Goal: Find contact information: Find contact information

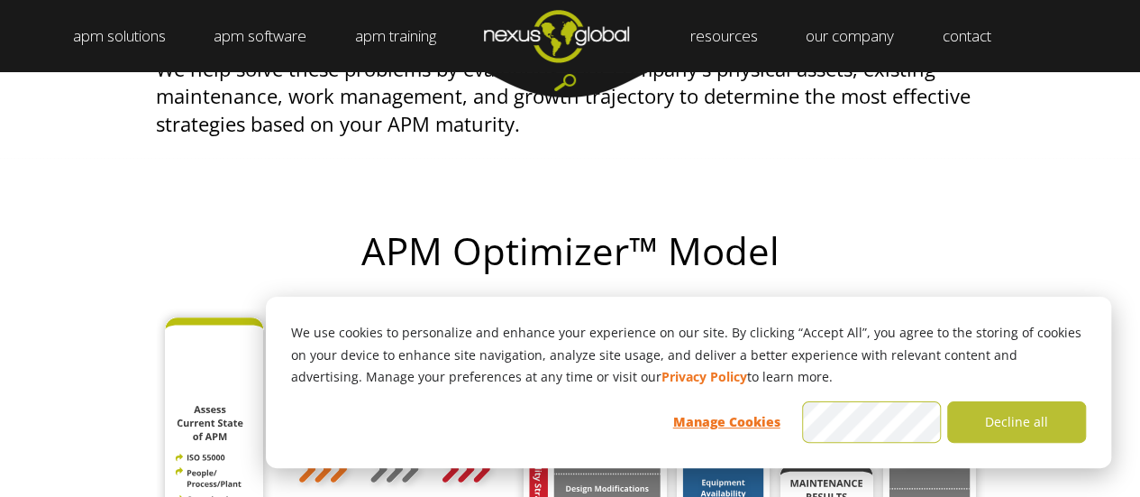
scroll to position [992, 0]
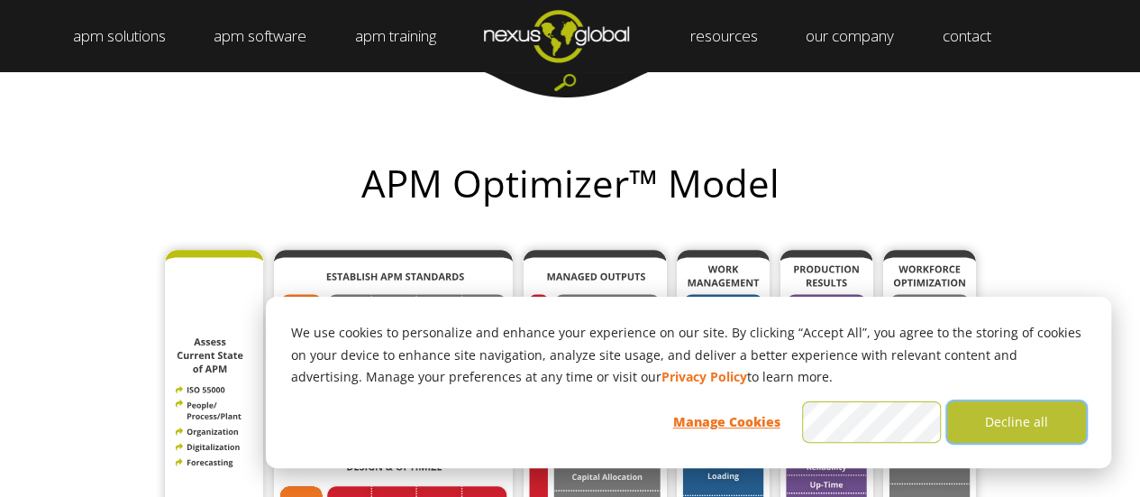
click at [1028, 426] on button "Decline all" at bounding box center [1016, 421] width 139 height 41
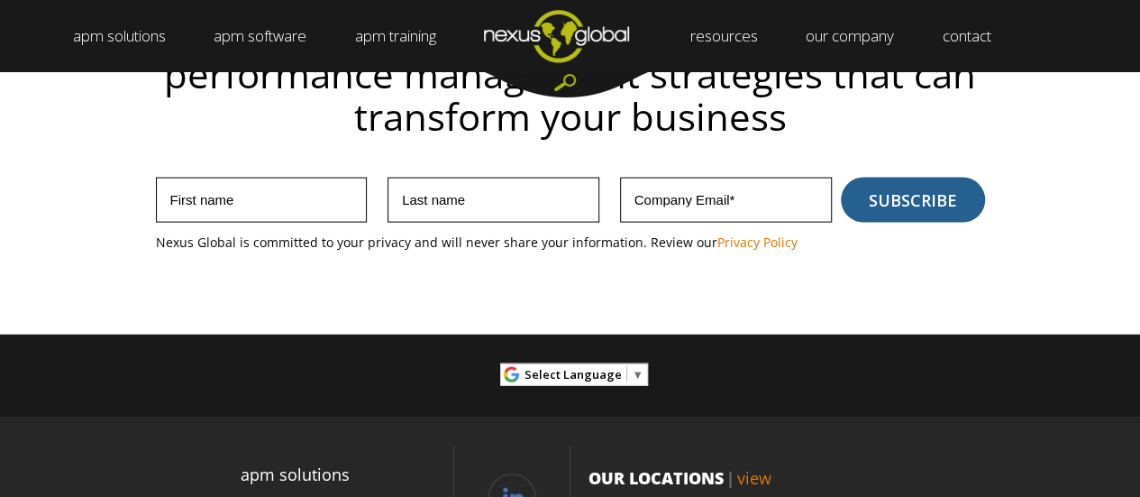
scroll to position [5212, 0]
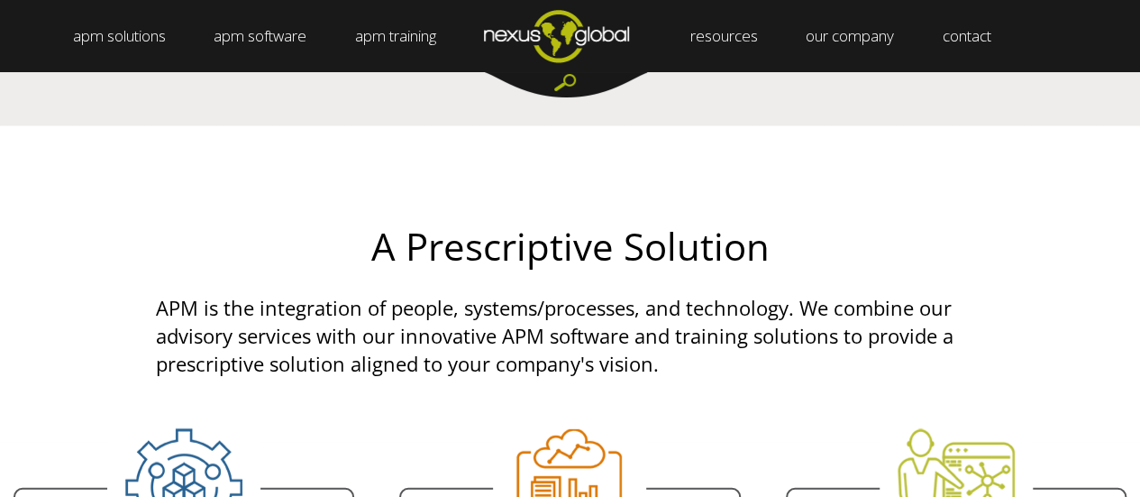
scroll to position [1967, 0]
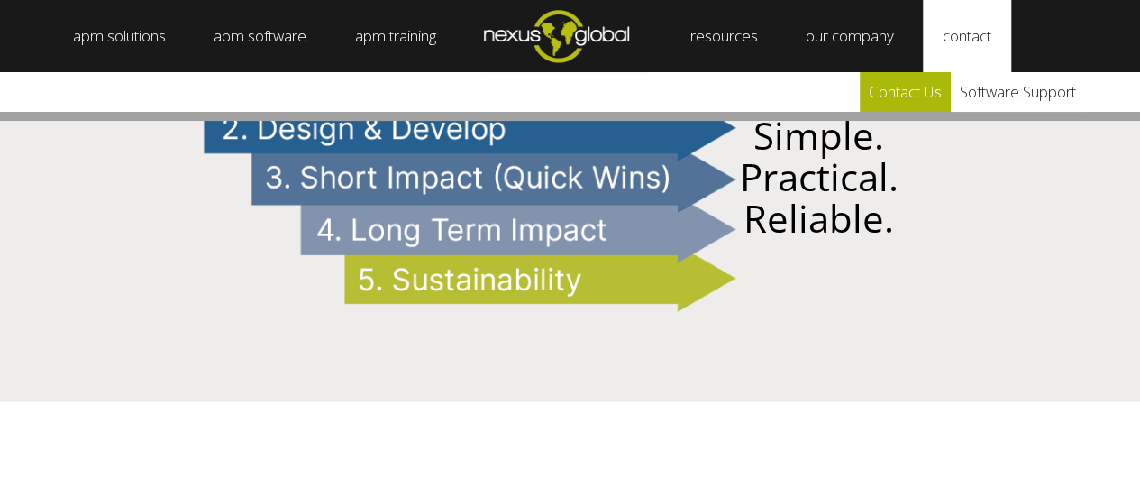
click at [918, 95] on link "Contact Us" at bounding box center [905, 92] width 91 height 40
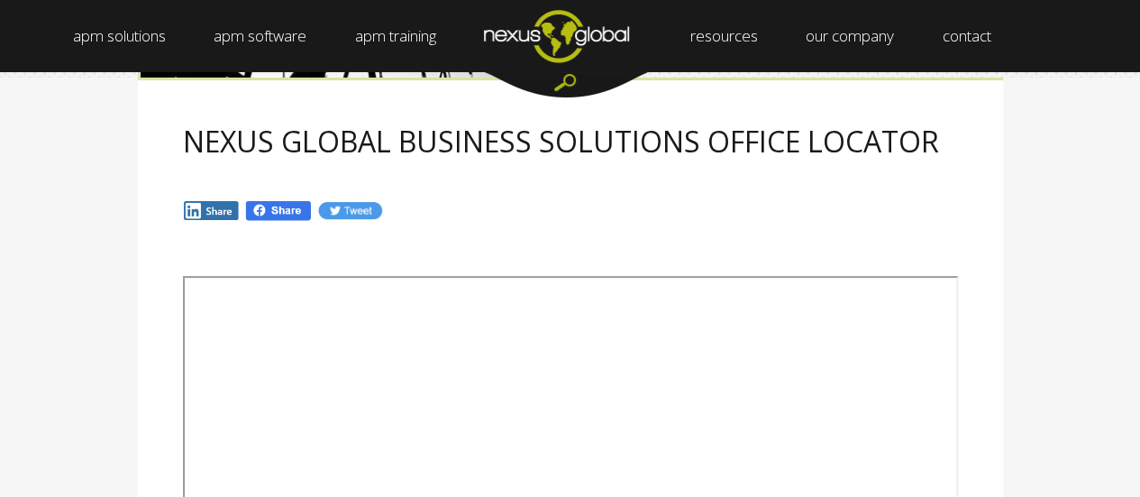
scroll to position [270, 0]
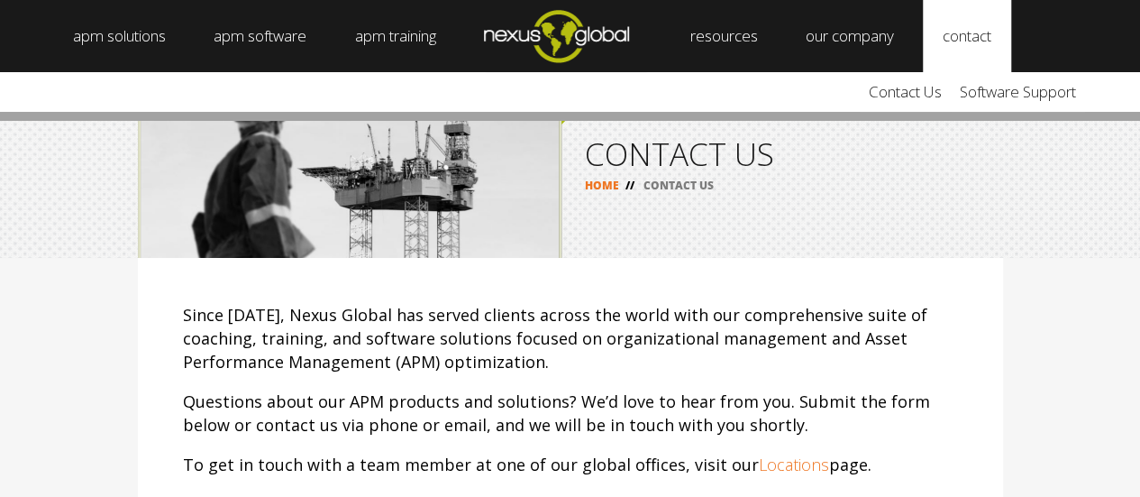
click at [956, 40] on link "contact" at bounding box center [967, 36] width 88 height 72
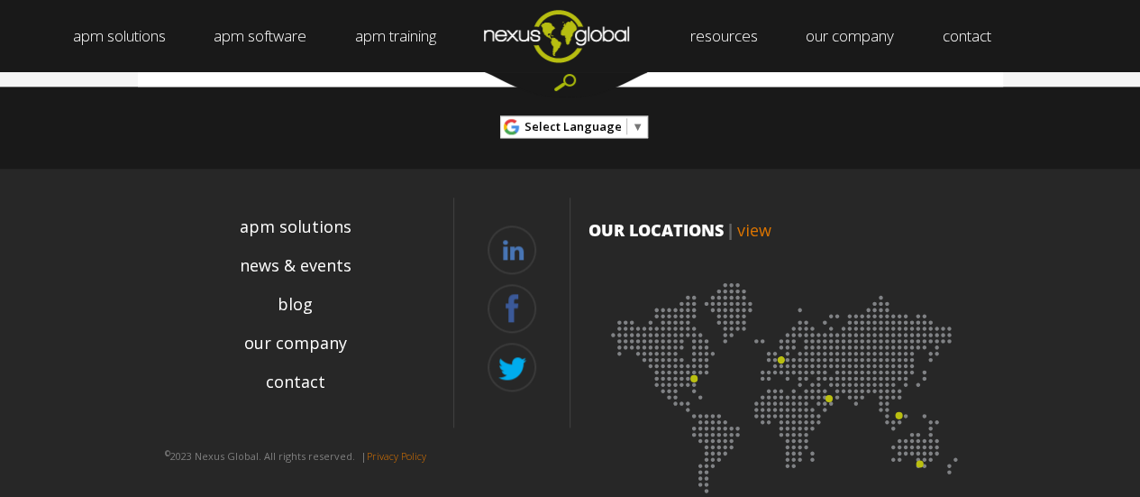
scroll to position [941, 0]
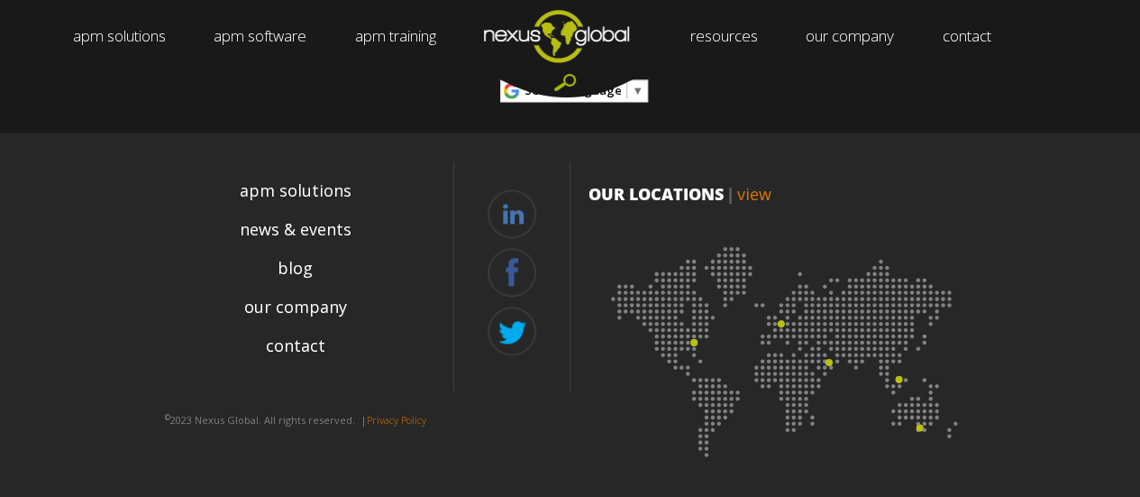
click at [861, 319] on img at bounding box center [787, 345] width 397 height 243
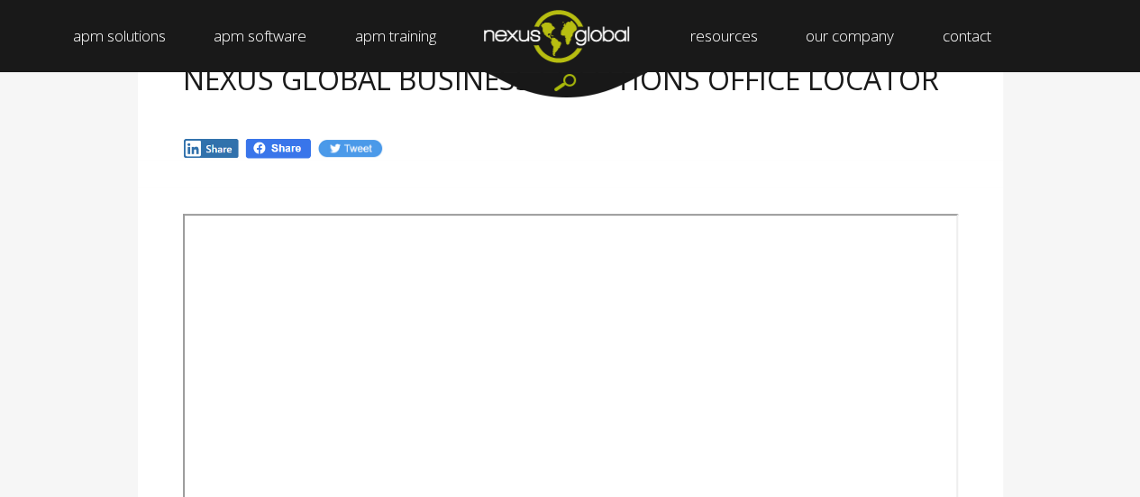
scroll to position [270, 0]
